Goal: Find specific page/section: Find specific page/section

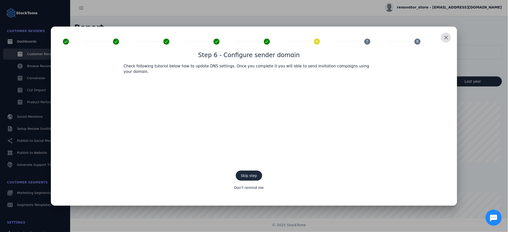
click at [447, 38] on span at bounding box center [446, 38] width 12 height 12
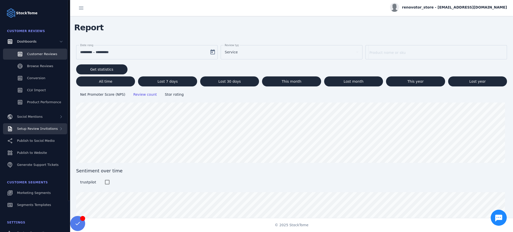
click at [35, 129] on span "Setup Review Invitations" at bounding box center [37, 129] width 41 height 4
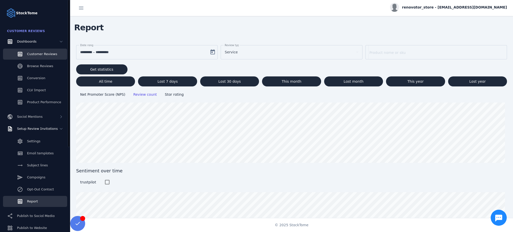
click at [30, 203] on span "Report" at bounding box center [32, 201] width 11 height 4
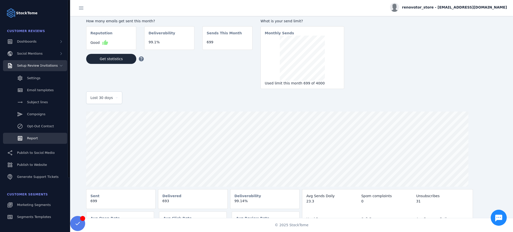
click at [61, 67] on icon at bounding box center [61, 66] width 4 height 4
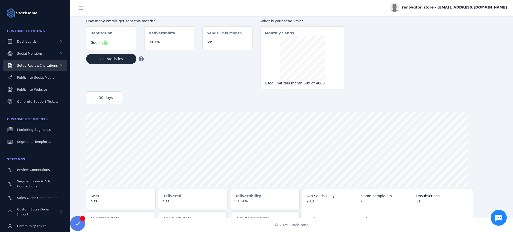
click at [48, 66] on span "Setup Review Invitations" at bounding box center [37, 66] width 41 height 4
